Goal: Information Seeking & Learning: Learn about a topic

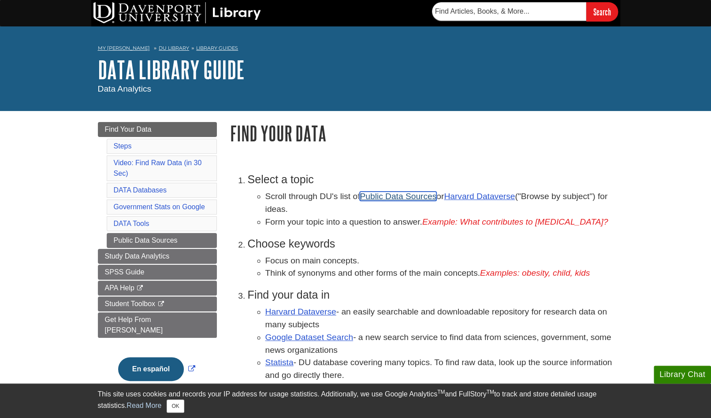
click at [393, 194] on link "Public Data Sources" at bounding box center [398, 196] width 77 height 9
click at [477, 255] on li "Choose keywords Focus on main concepts. Think of synonyms and other forms of th…" at bounding box center [431, 259] width 366 height 43
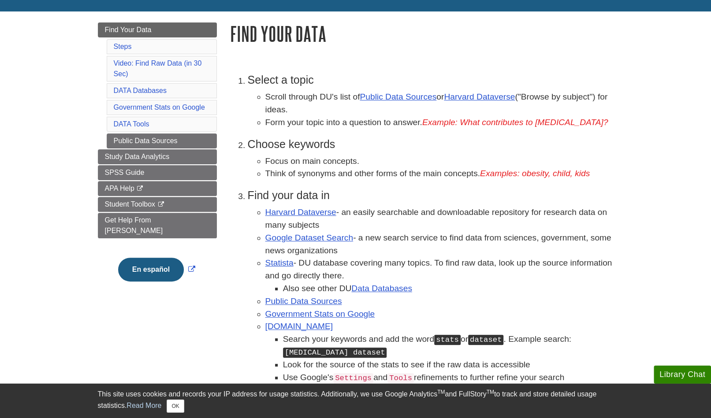
scroll to position [115, 0]
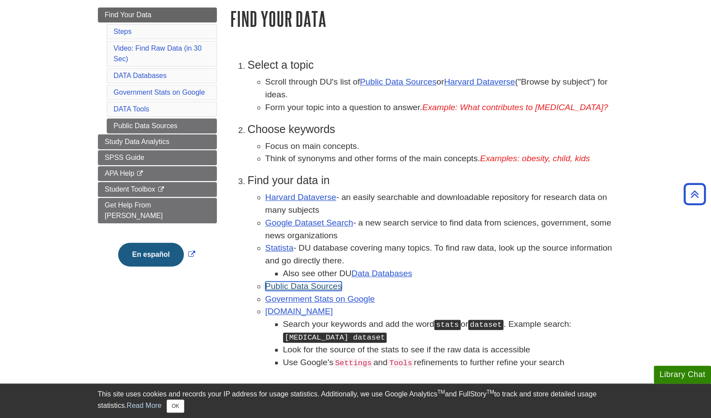
click at [314, 289] on link "Public Data Sources" at bounding box center [303, 286] width 77 height 9
click at [304, 224] on link "Google Dataset Search" at bounding box center [309, 222] width 88 height 9
click at [297, 304] on link "Government Stats on Google" at bounding box center [320, 298] width 110 height 9
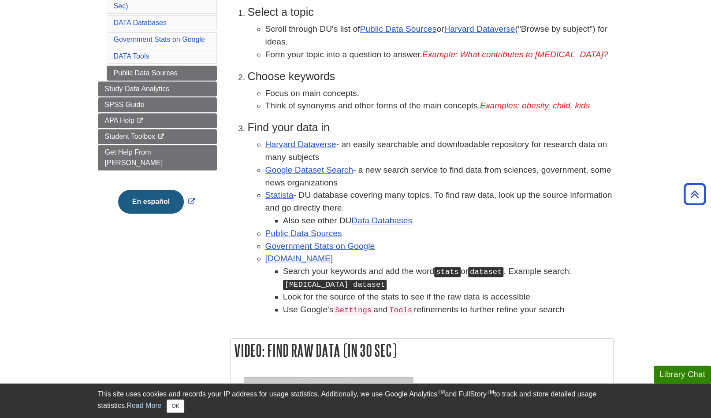
scroll to position [165, 0]
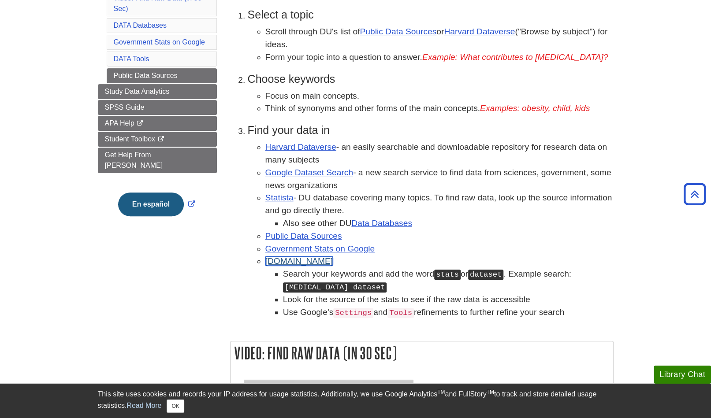
click at [282, 265] on link "Google.com" at bounding box center [299, 260] width 68 height 9
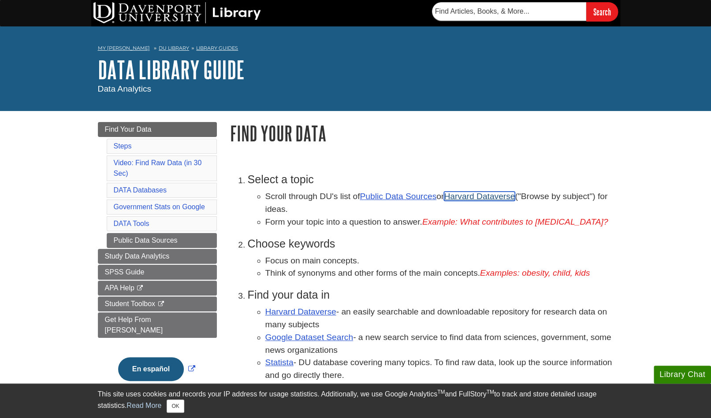
click at [481, 197] on link "Harvard Dataverse" at bounding box center [479, 196] width 71 height 9
click at [147, 186] on link "DATA Databases" at bounding box center [140, 189] width 53 height 7
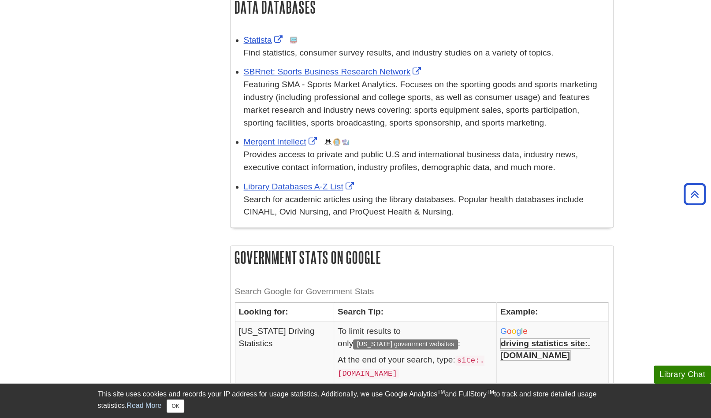
click at [202, 218] on div "Menu Find Your Data Steps Video: Find Raw Data (in 30 Sec) DATA Databases Gover…" at bounding box center [355, 44] width 529 height 1268
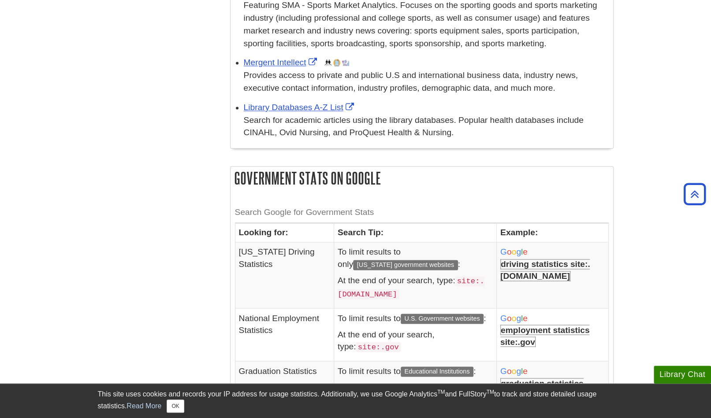
scroll to position [747, 0]
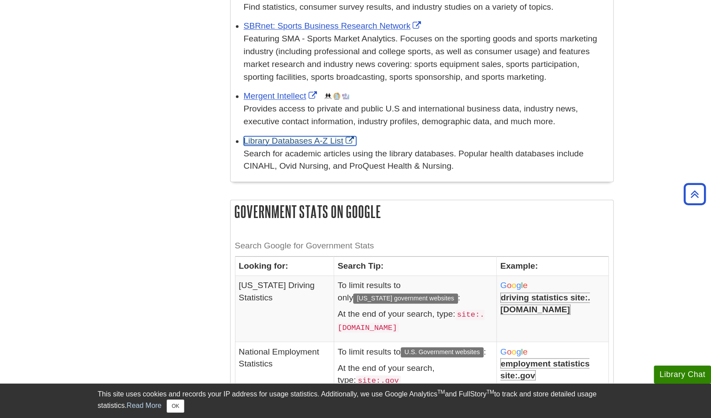
click at [276, 145] on link "Library Databases A-Z List" at bounding box center [300, 141] width 112 height 9
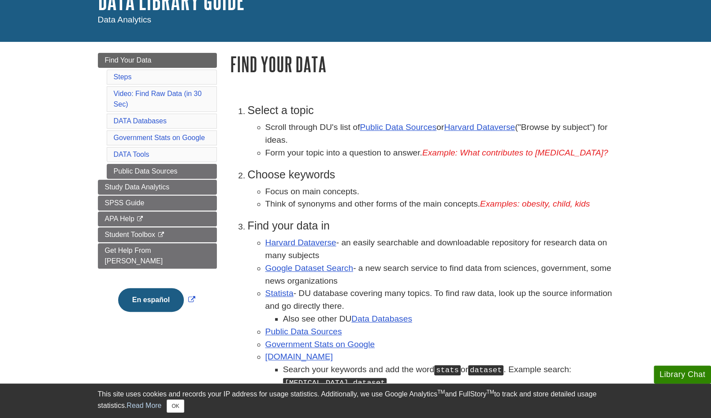
scroll to position [92, 0]
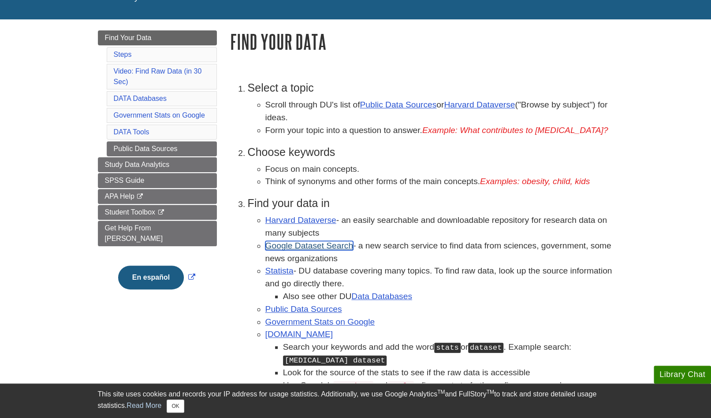
click at [327, 249] on link "Google Dataset Search" at bounding box center [309, 245] width 88 height 9
click at [301, 250] on link "Google Dataset Search" at bounding box center [309, 245] width 88 height 9
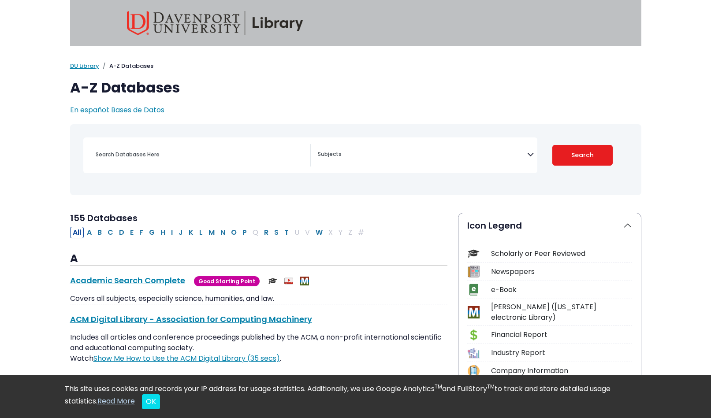
select select "Database Subject Filter"
